Goal: Task Accomplishment & Management: Manage account settings

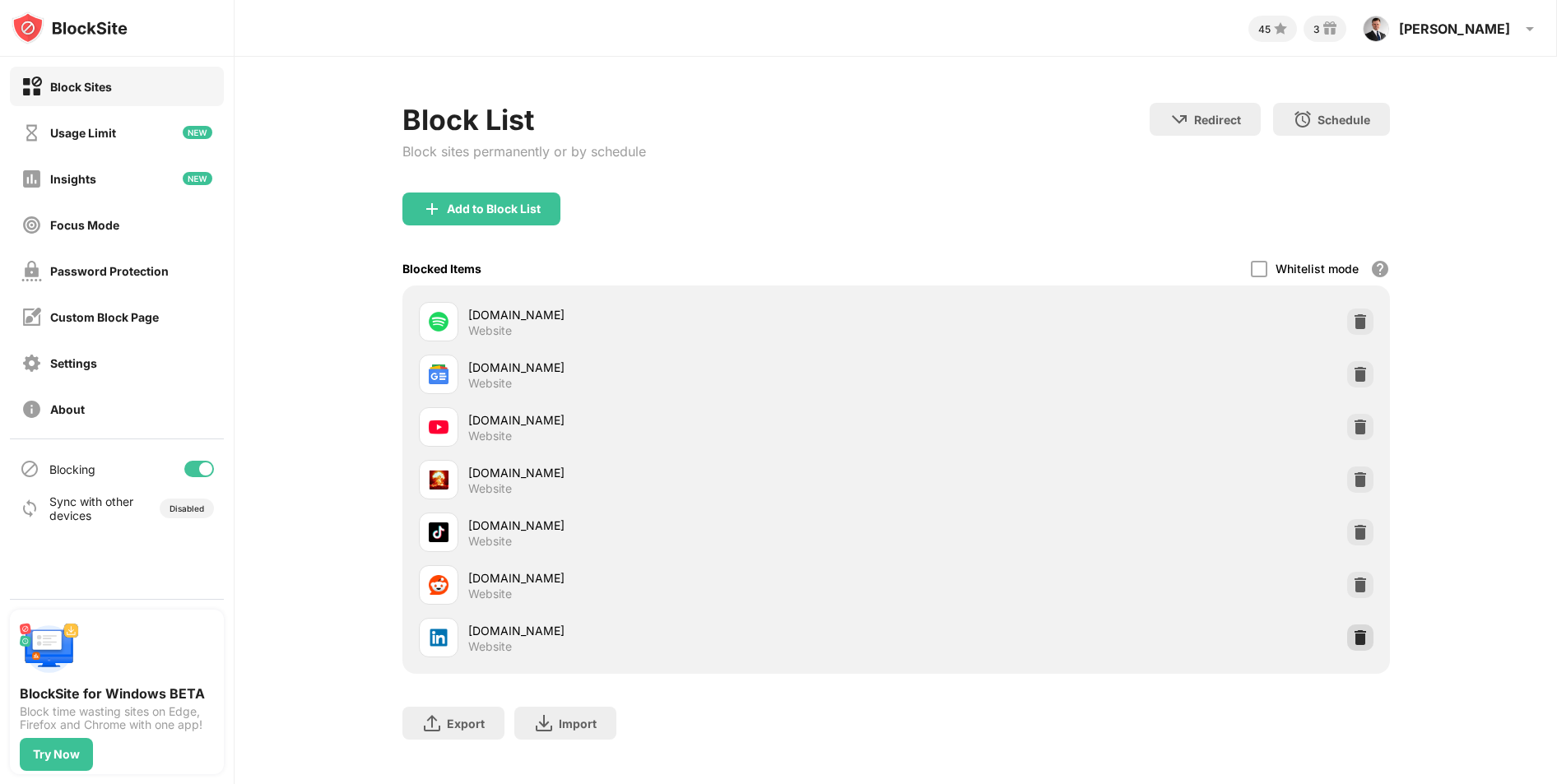
click at [1347, 632] on div at bounding box center [1360, 637] width 26 height 26
